Goal: Information Seeking & Learning: Check status

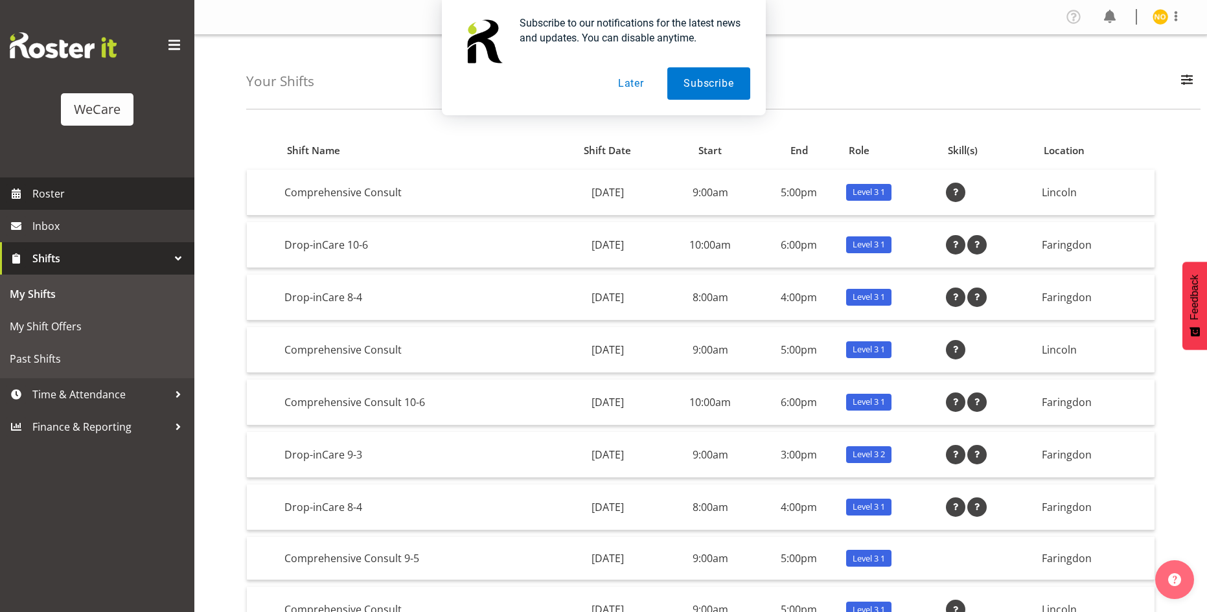
click at [59, 185] on span "Roster" at bounding box center [110, 193] width 156 height 19
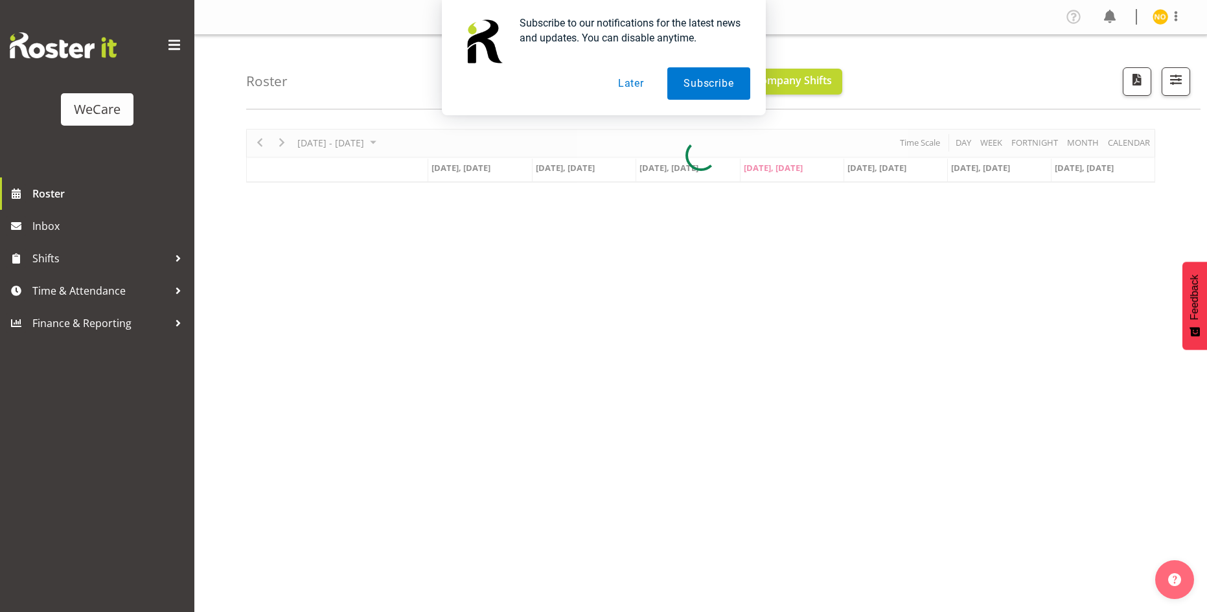
click at [629, 85] on button "Later" at bounding box center [631, 83] width 58 height 32
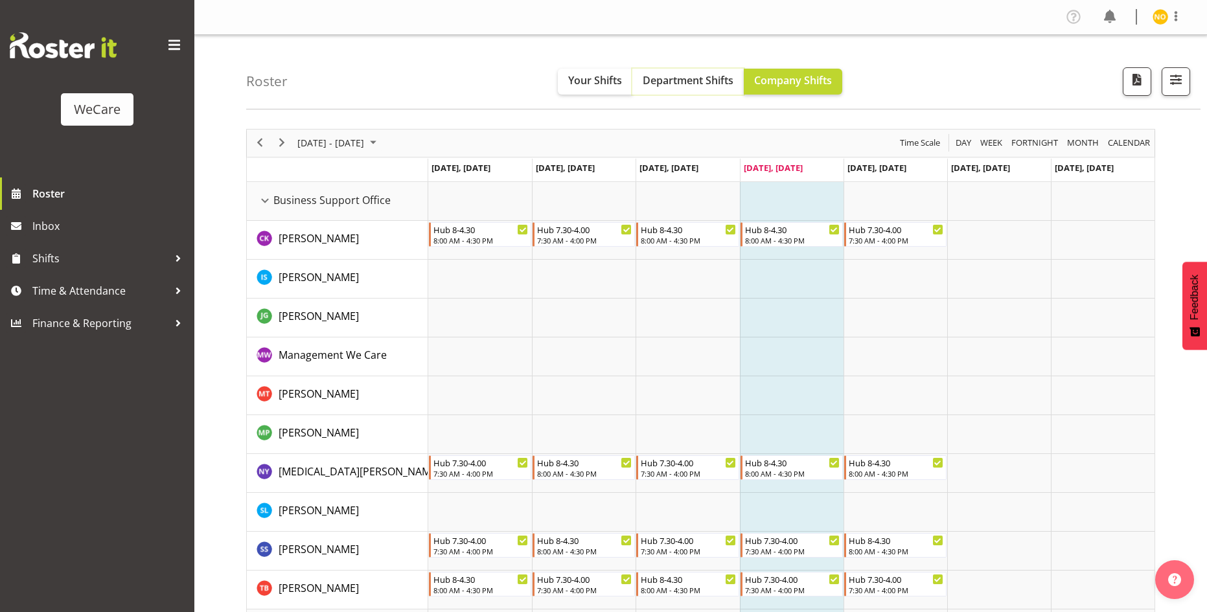
click at [669, 78] on span "Department Shifts" at bounding box center [688, 80] width 91 height 14
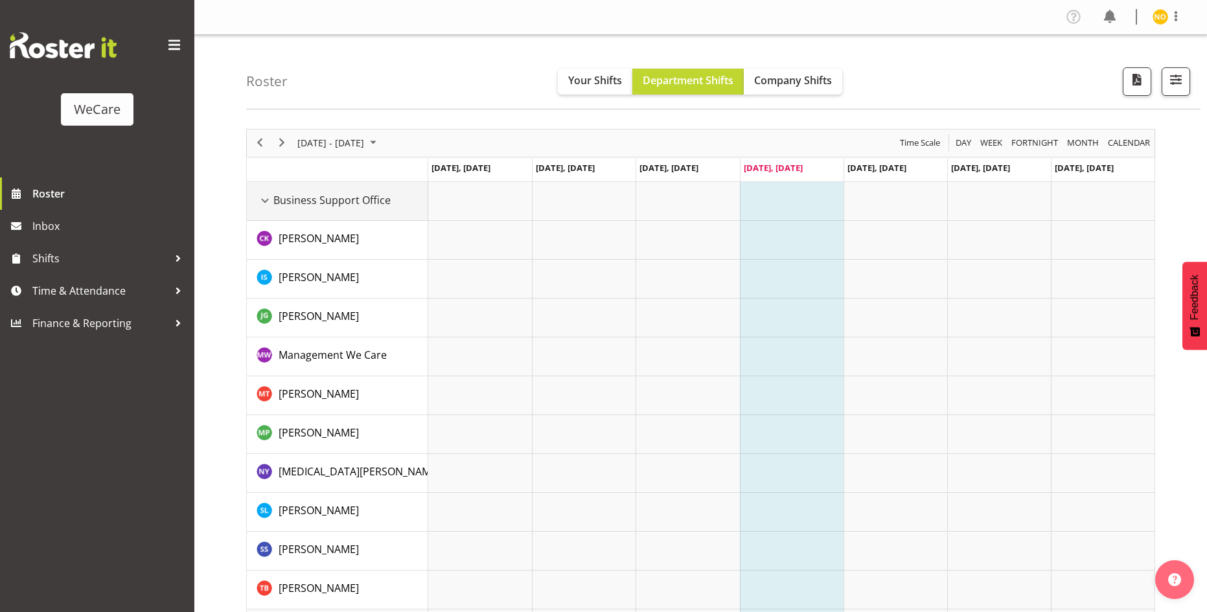
click at [261, 200] on div "Business Support Office resource" at bounding box center [265, 200] width 17 height 17
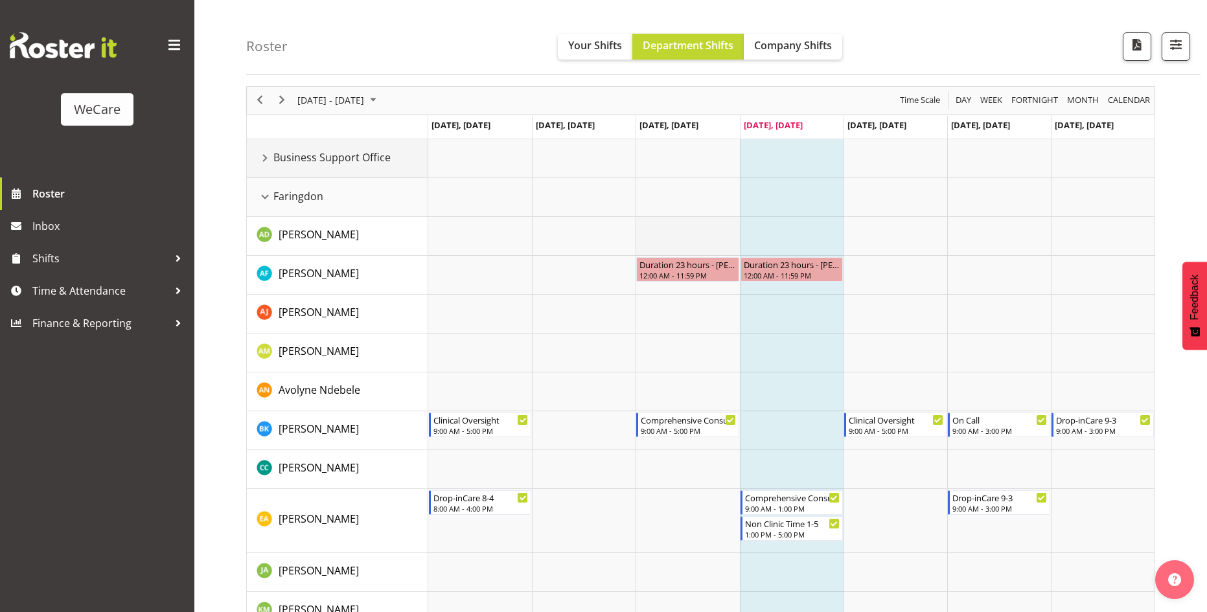
scroll to position [65, 0]
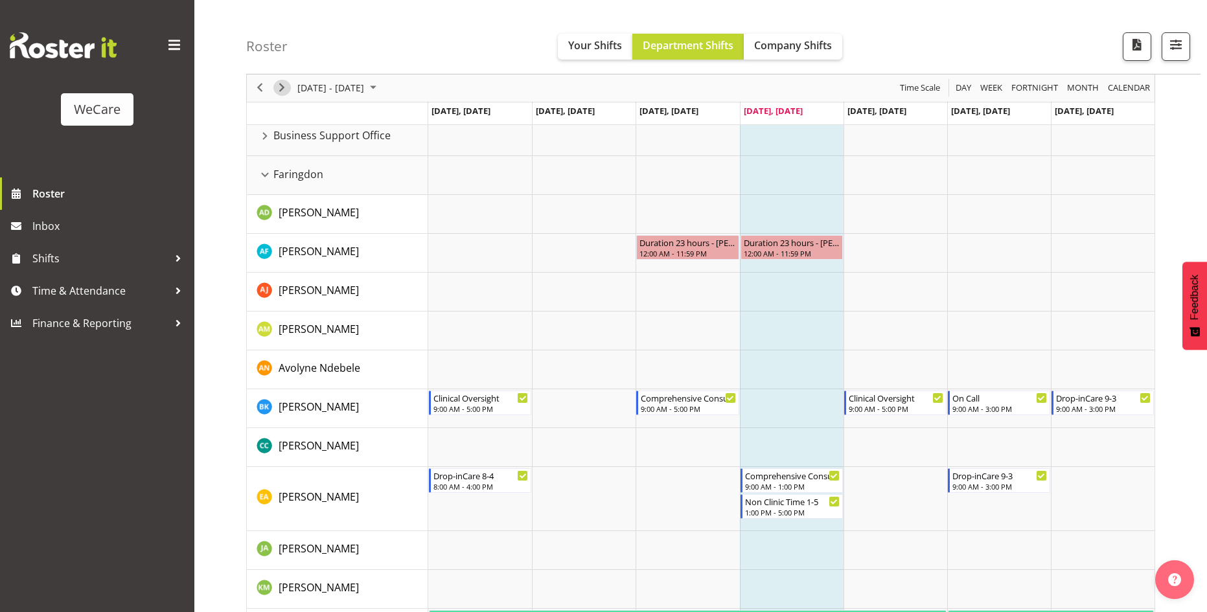
click at [282, 92] on span "Next" at bounding box center [282, 88] width 16 height 16
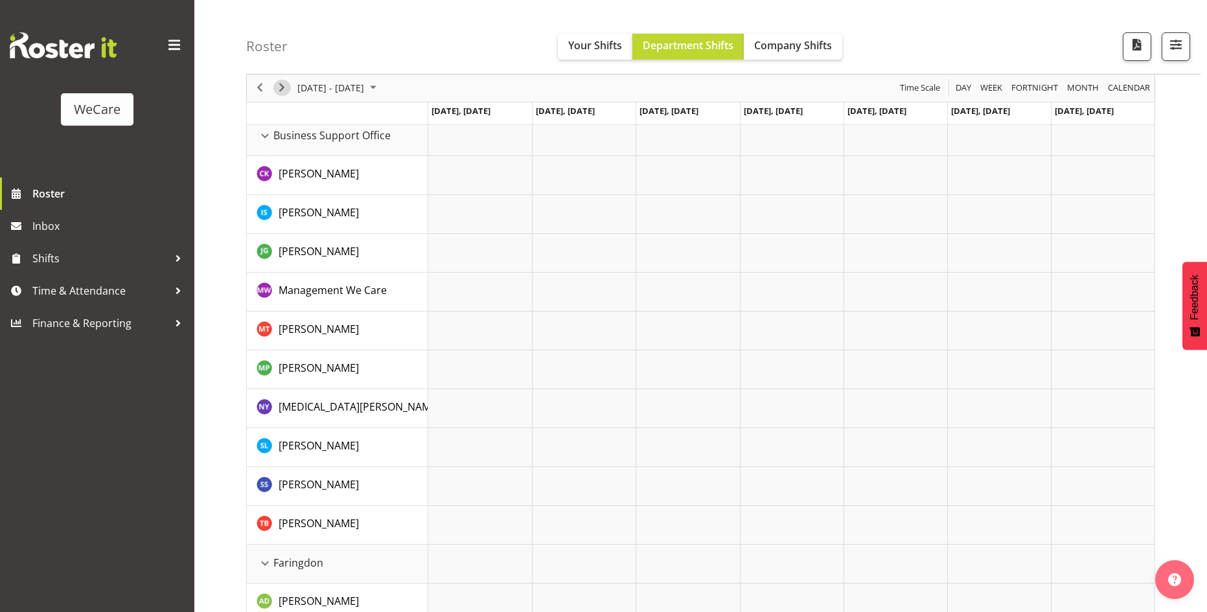
click at [282, 92] on span "Next" at bounding box center [282, 88] width 16 height 16
click at [281, 91] on span "Next" at bounding box center [282, 88] width 16 height 16
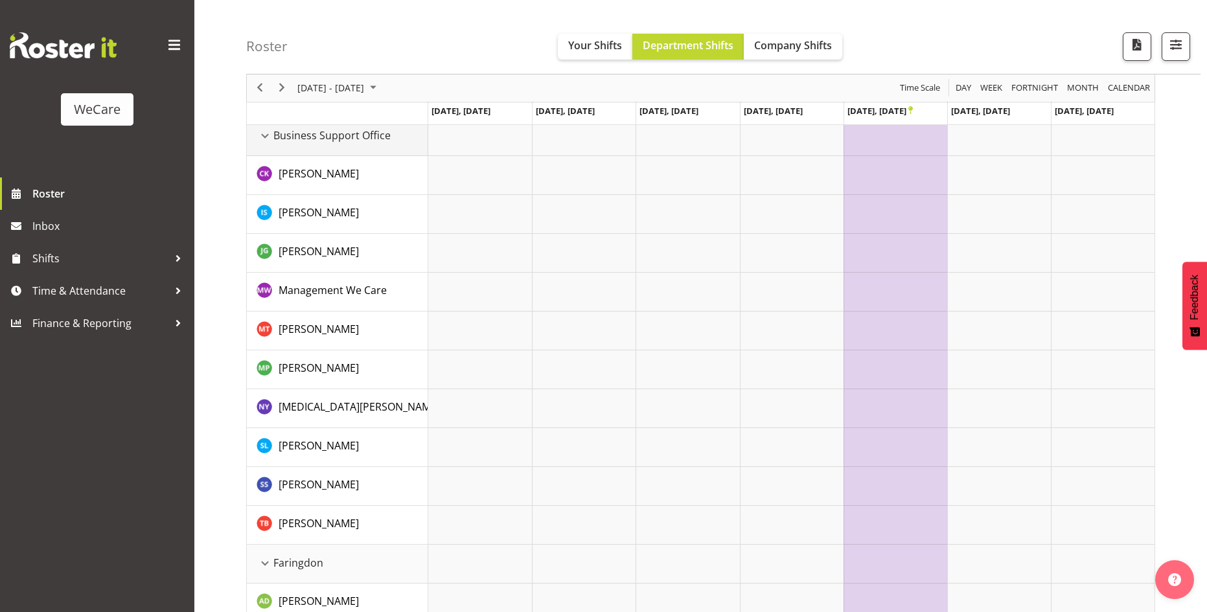
click at [303, 144] on td "Business Support Office" at bounding box center [337, 136] width 181 height 39
click at [268, 139] on div "Business Support Office resource" at bounding box center [265, 136] width 17 height 17
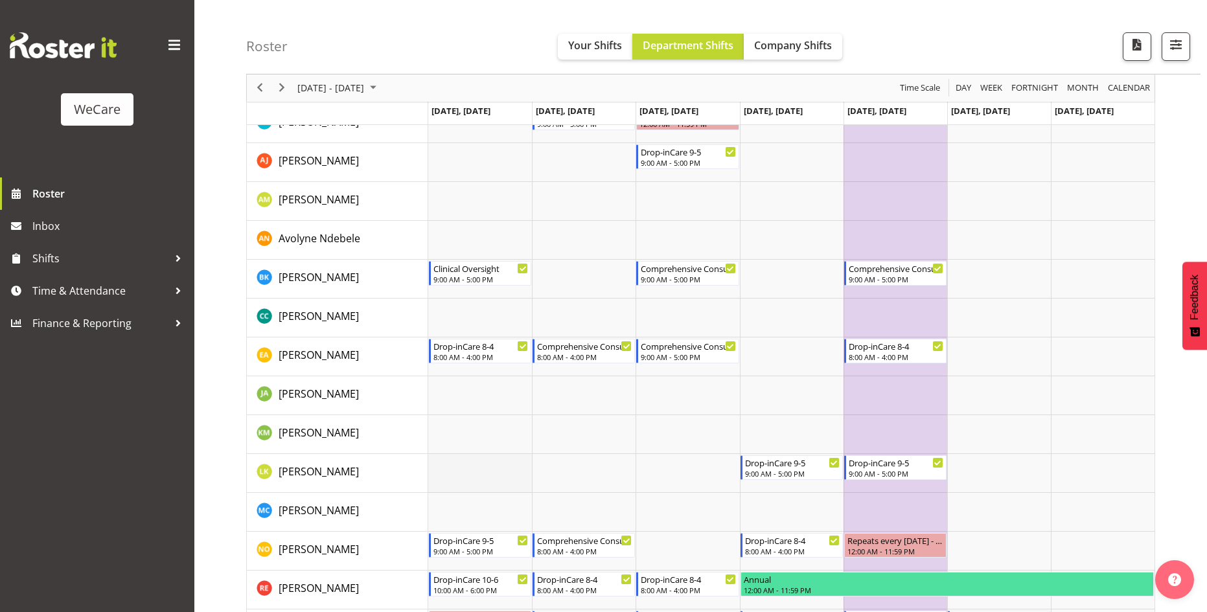
scroll to position [259, 0]
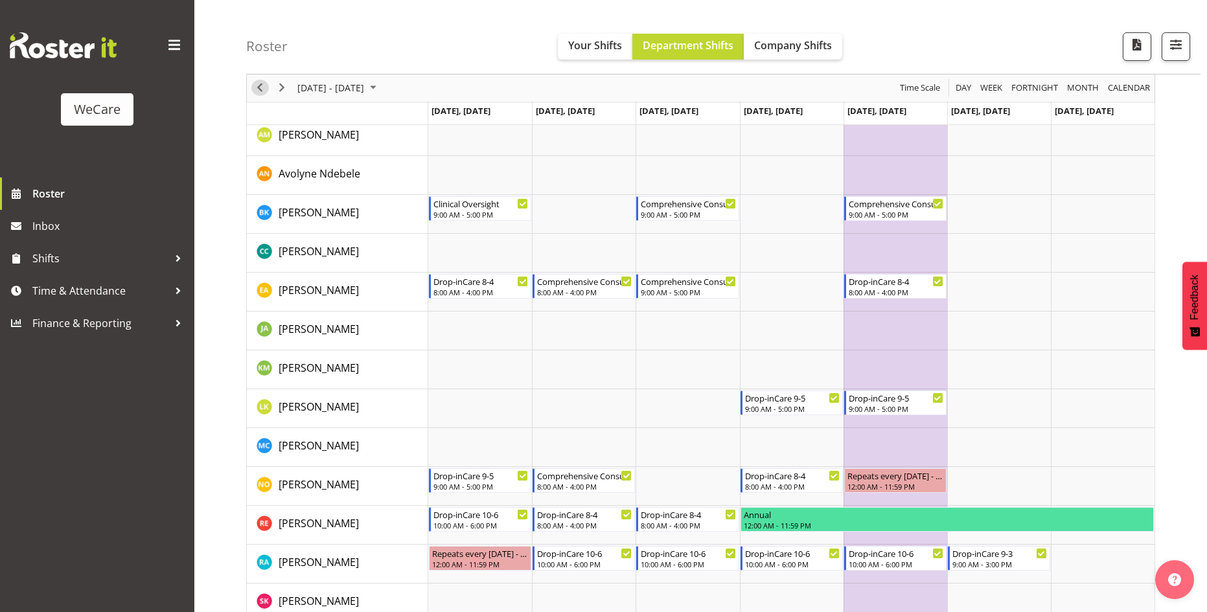
click at [264, 94] on span "Previous" at bounding box center [260, 88] width 16 height 16
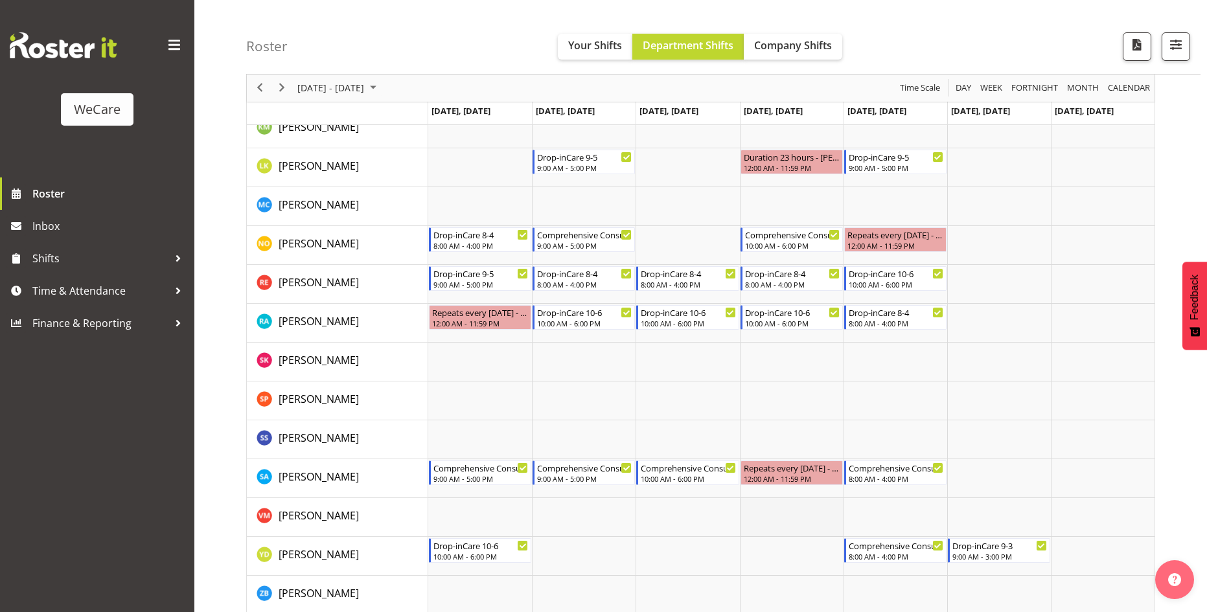
scroll to position [907, 0]
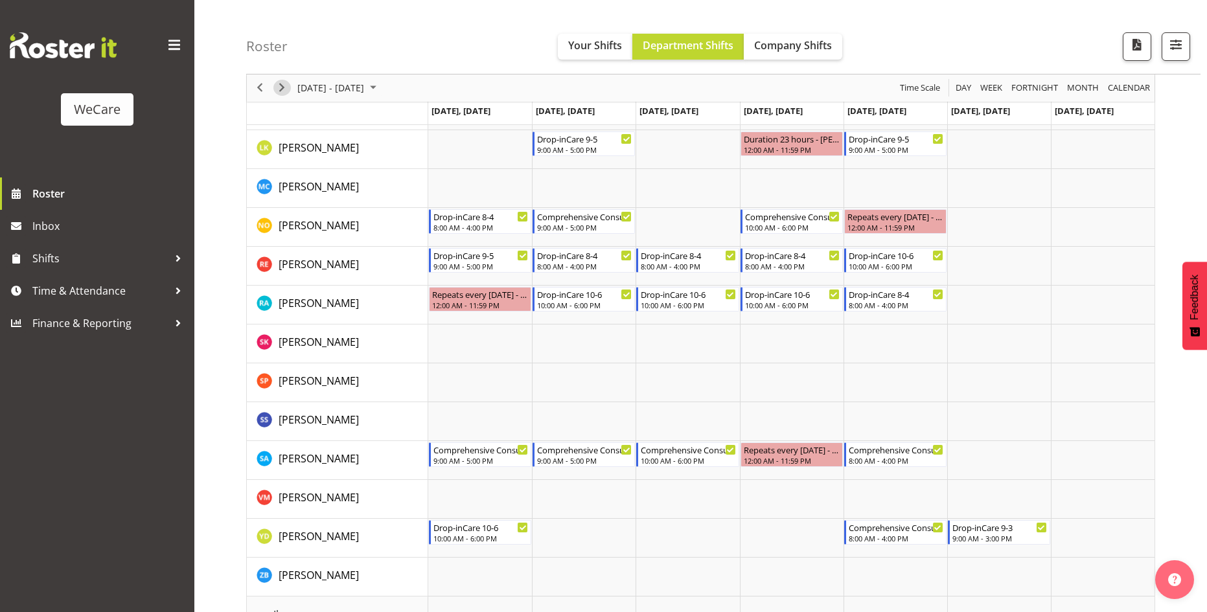
click at [284, 87] on span "Next" at bounding box center [282, 88] width 16 height 16
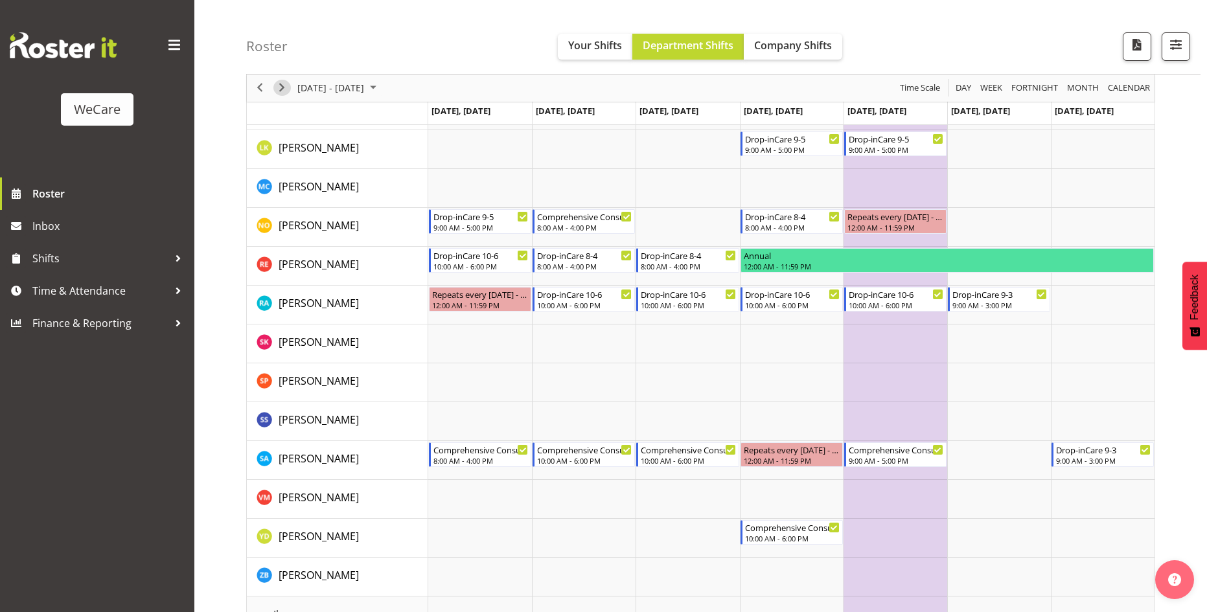
click at [286, 82] on span "Next" at bounding box center [282, 88] width 16 height 16
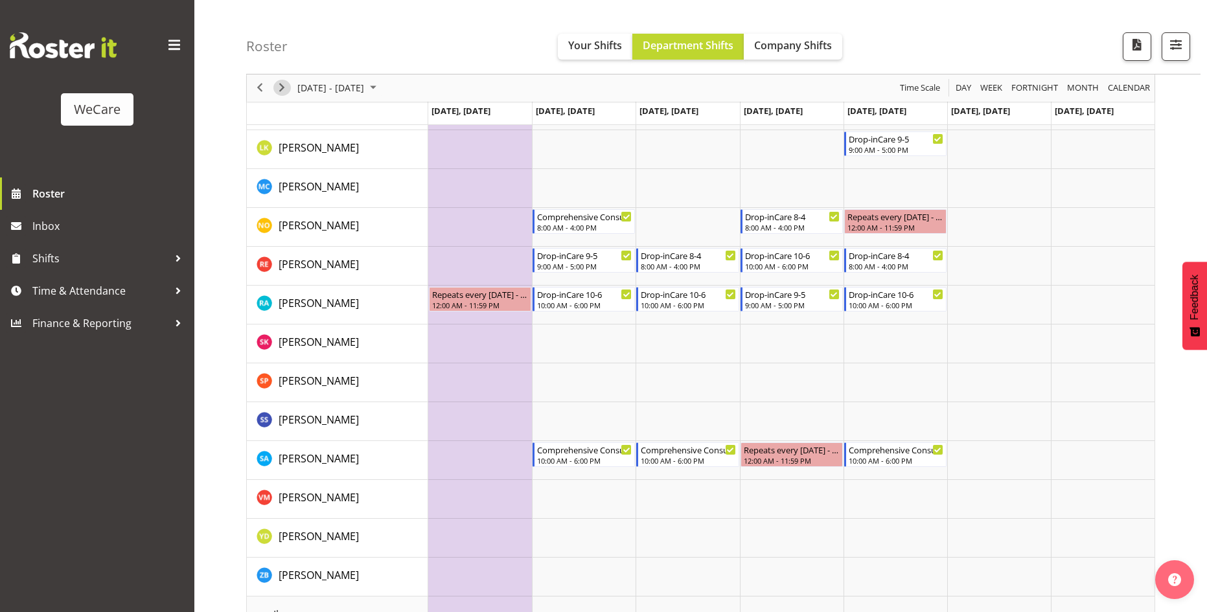
click at [283, 89] on span "Next" at bounding box center [282, 88] width 16 height 16
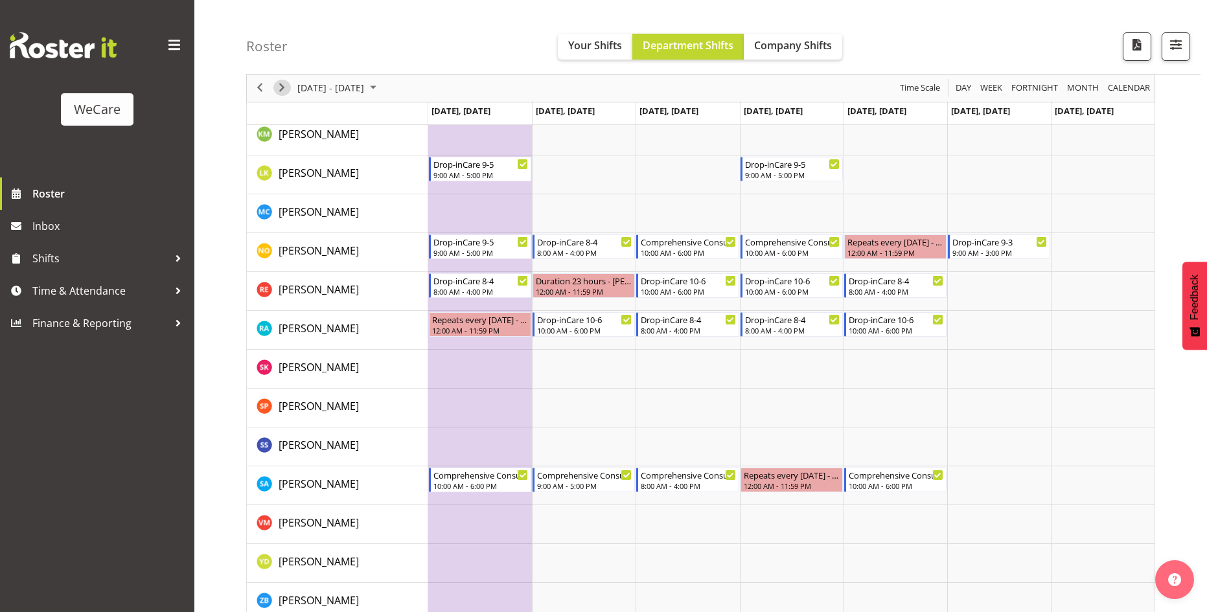
click at [281, 85] on span "Next" at bounding box center [282, 88] width 16 height 16
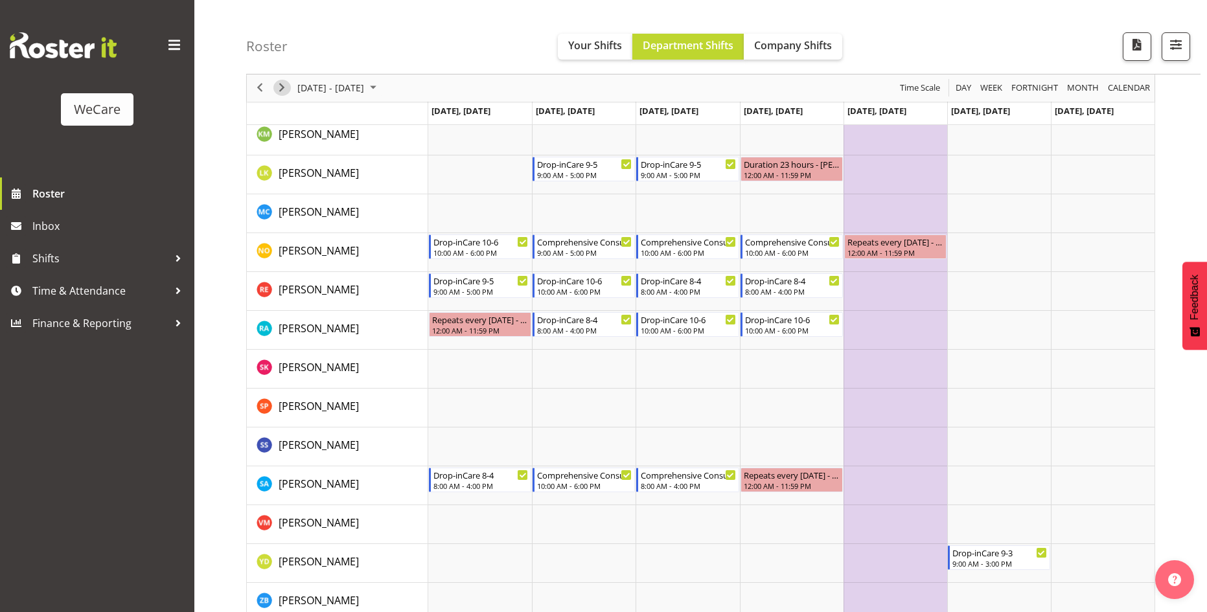
click at [281, 90] on span "Next" at bounding box center [282, 88] width 16 height 16
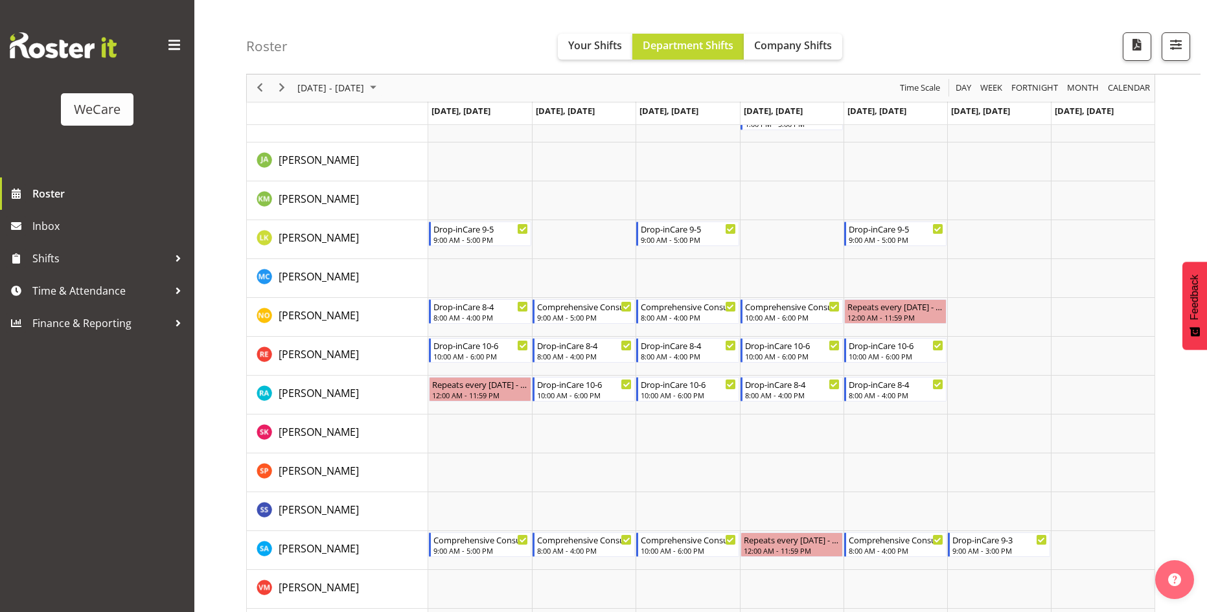
scroll to position [778, 0]
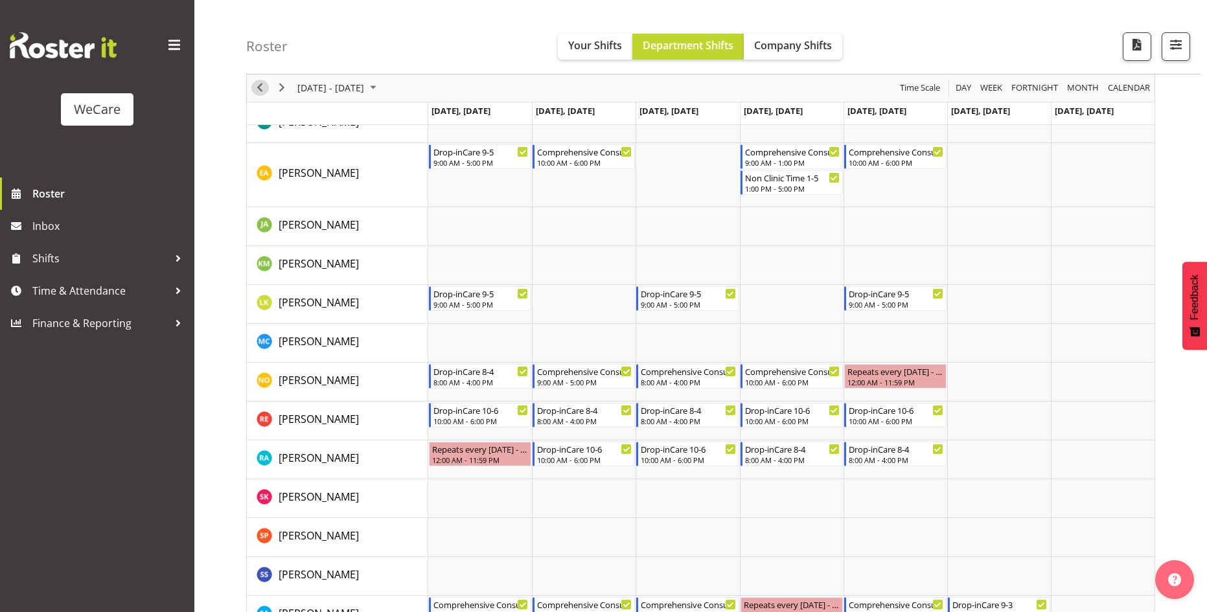
click at [259, 84] on span "Previous" at bounding box center [260, 88] width 16 height 16
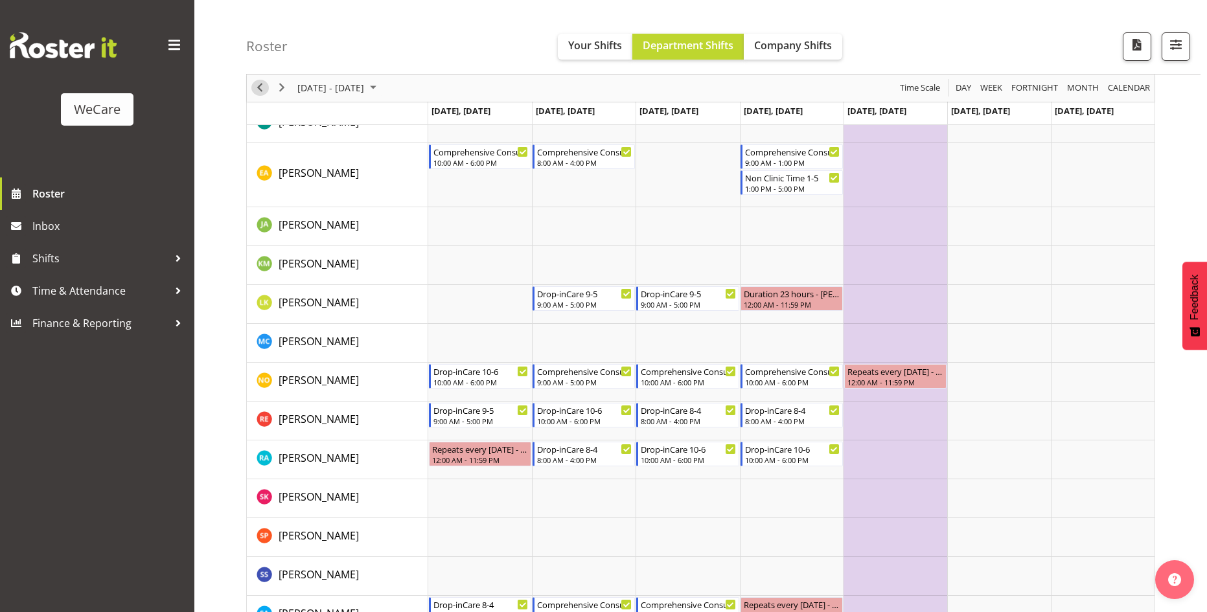
click at [259, 84] on span "Previous" at bounding box center [260, 88] width 16 height 16
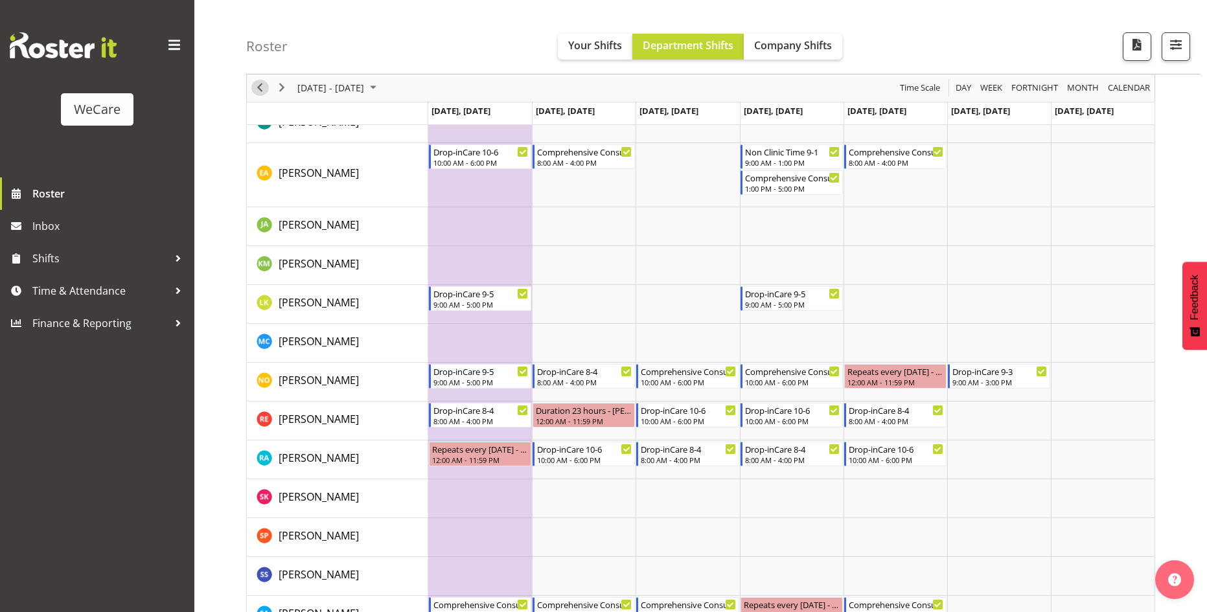
click at [259, 84] on span "Previous" at bounding box center [260, 88] width 16 height 16
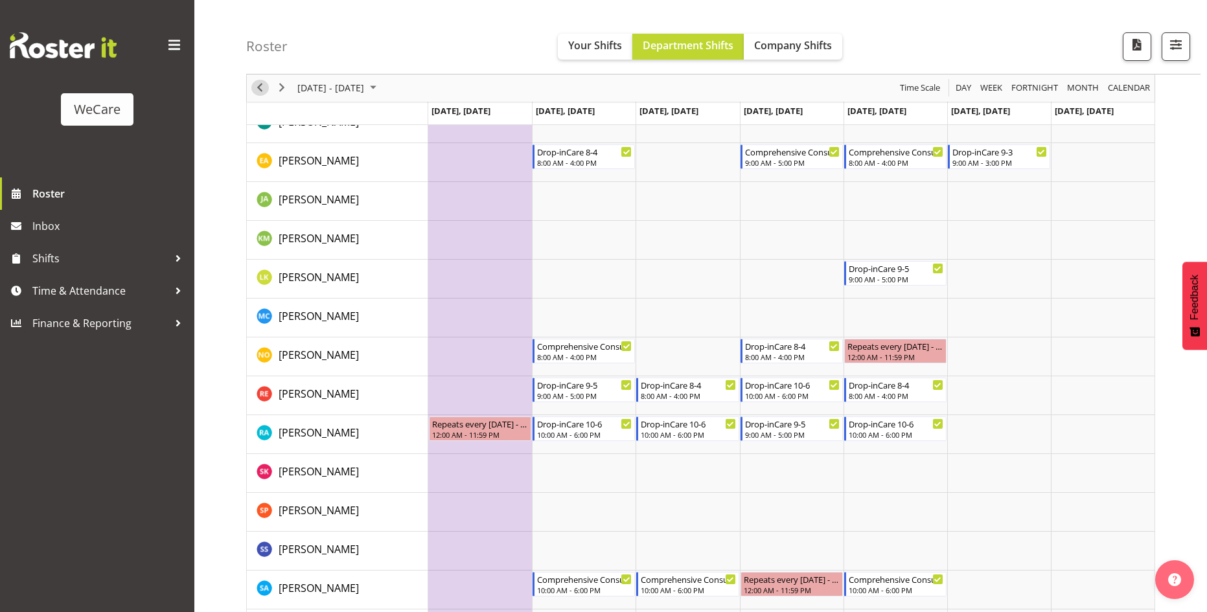
click at [257, 87] on span "Previous" at bounding box center [260, 88] width 16 height 16
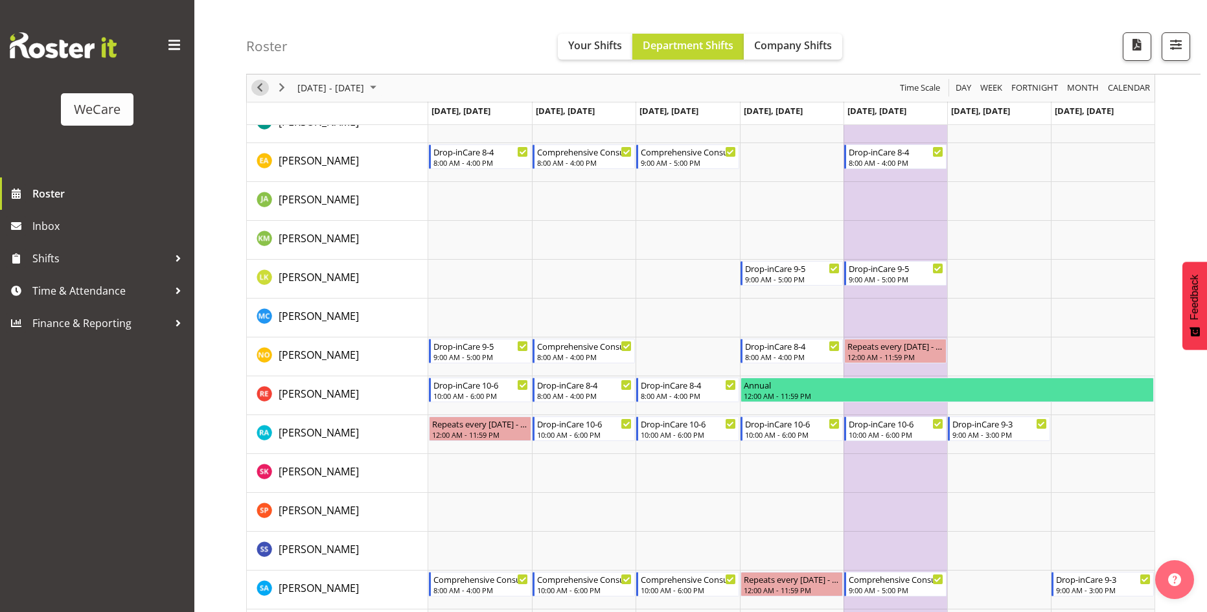
click at [256, 87] on span "Previous" at bounding box center [260, 88] width 16 height 16
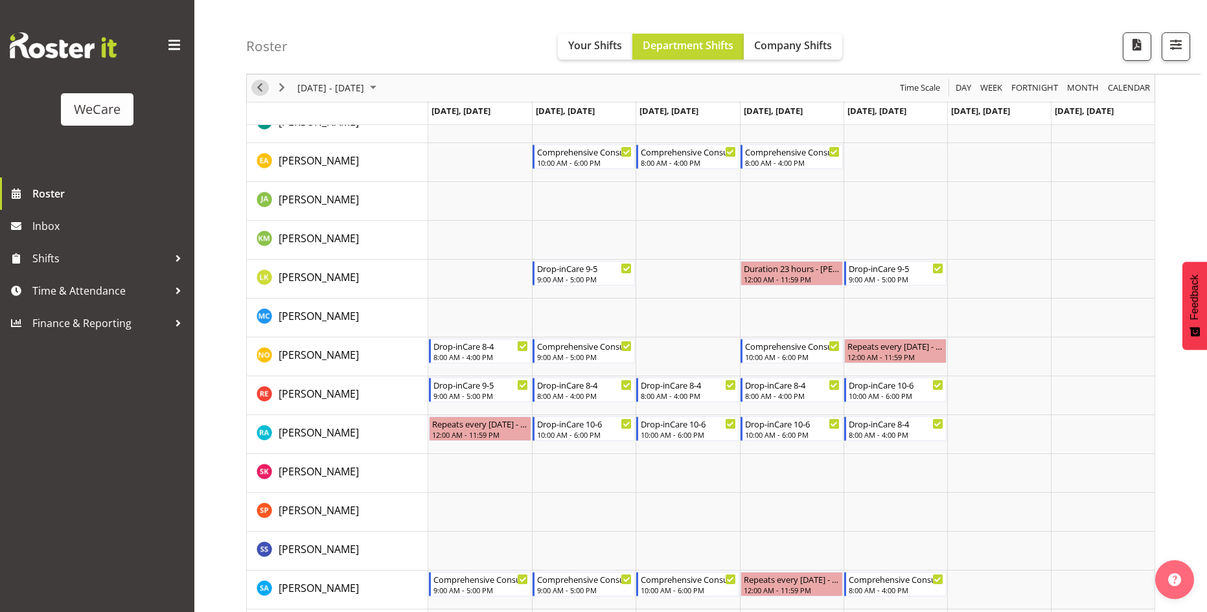
click at [256, 87] on span "Previous" at bounding box center [260, 88] width 16 height 16
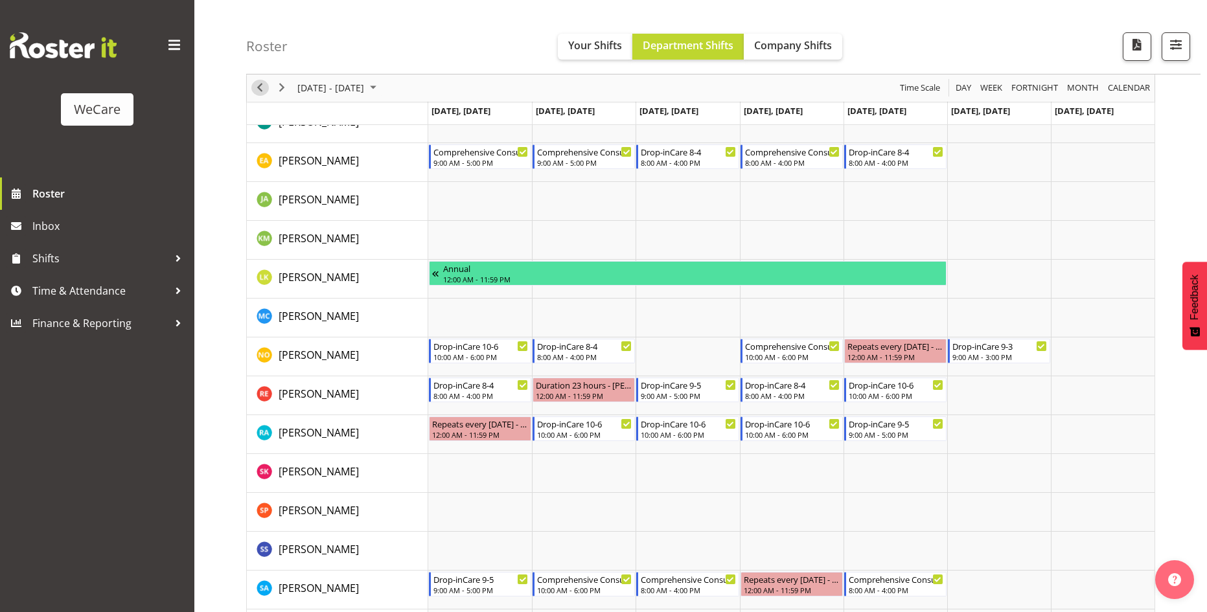
click at [253, 91] on span "Previous" at bounding box center [260, 88] width 16 height 16
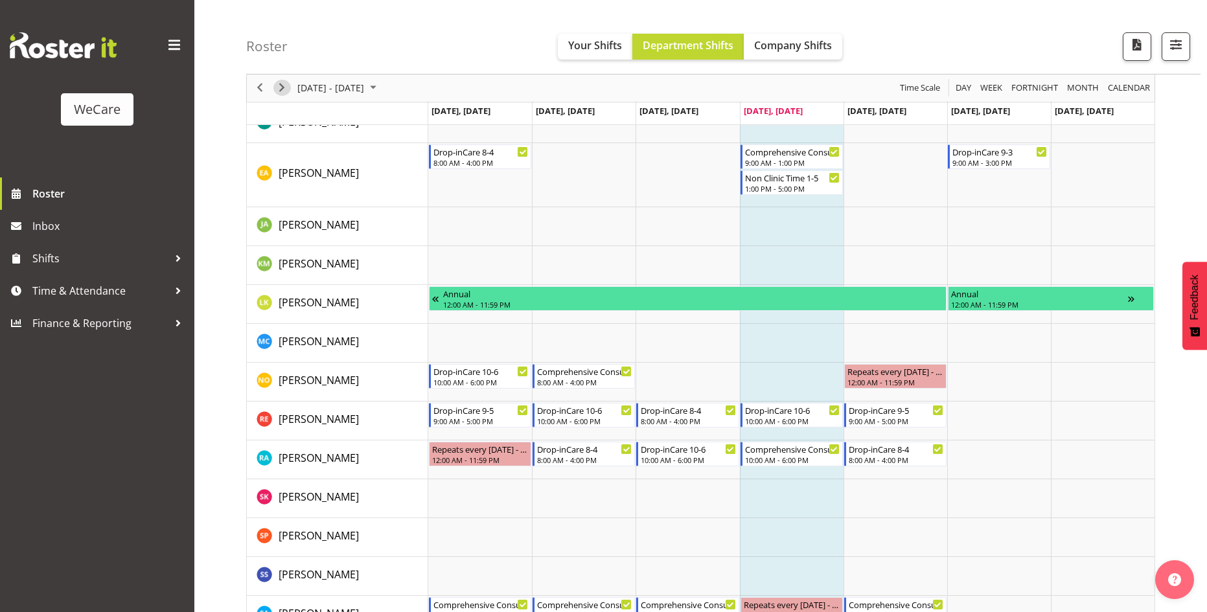
click at [275, 89] on span "Next" at bounding box center [282, 88] width 16 height 16
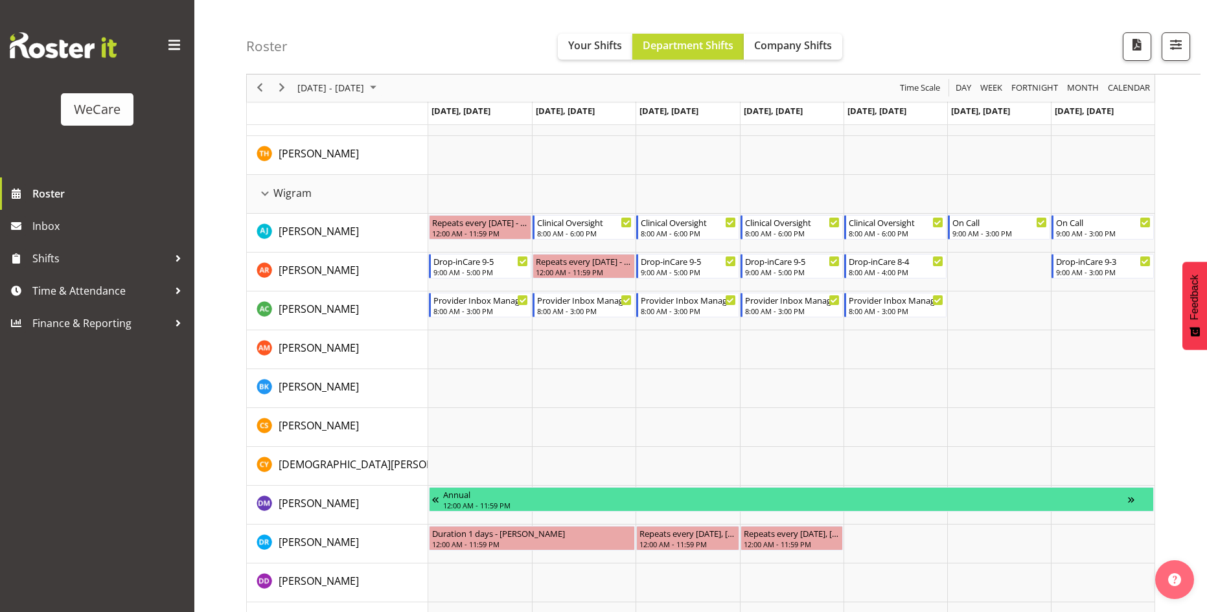
scroll to position [2890, 0]
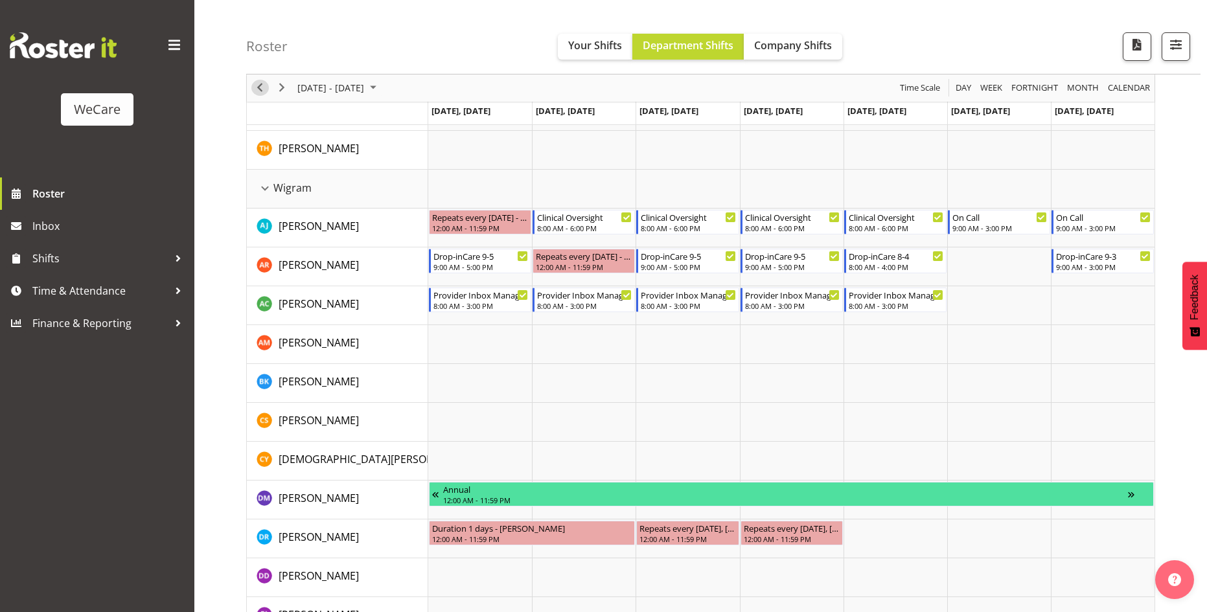
click at [261, 84] on span "Previous" at bounding box center [260, 88] width 16 height 16
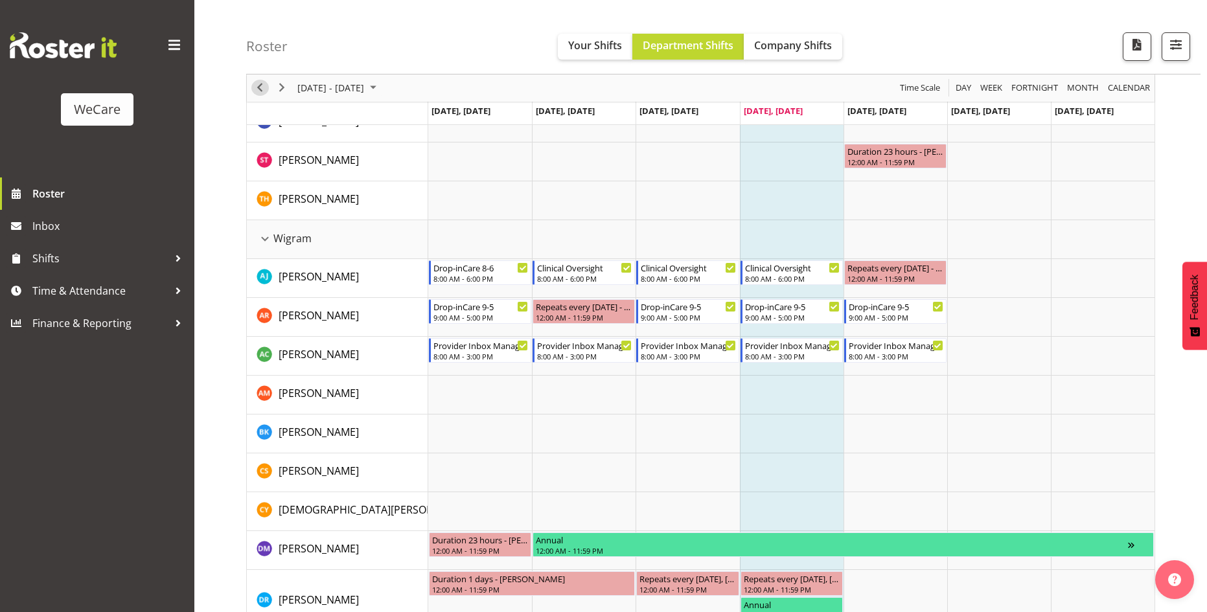
click at [262, 91] on span "Previous" at bounding box center [260, 88] width 16 height 16
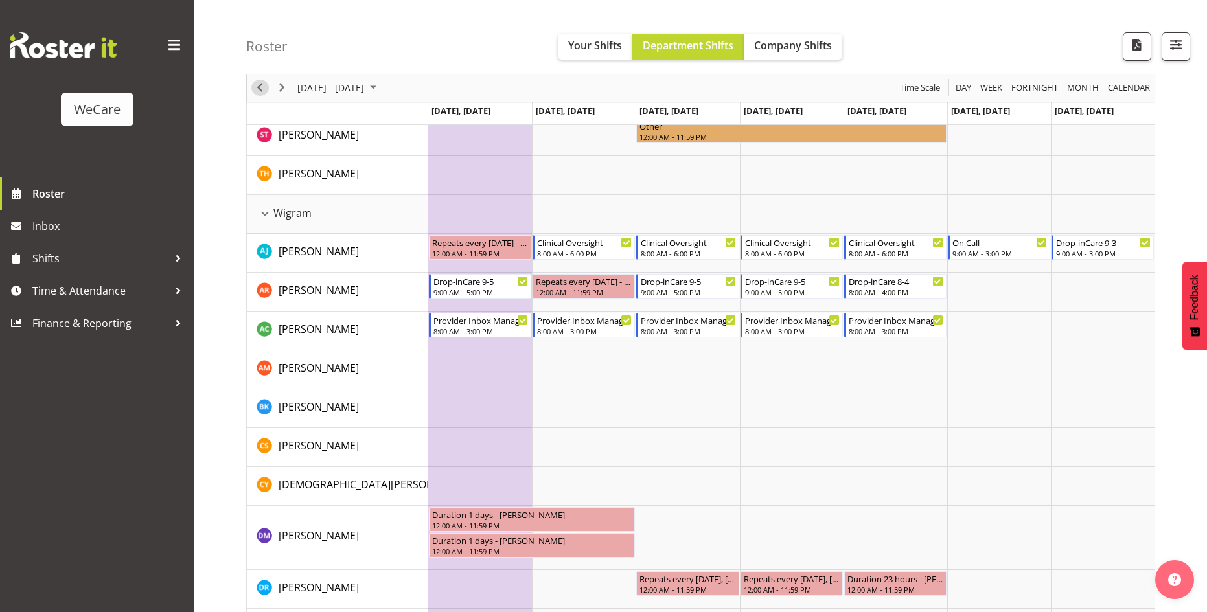
click at [256, 92] on span "Previous" at bounding box center [260, 88] width 16 height 16
